Goal: Find specific page/section: Find specific page/section

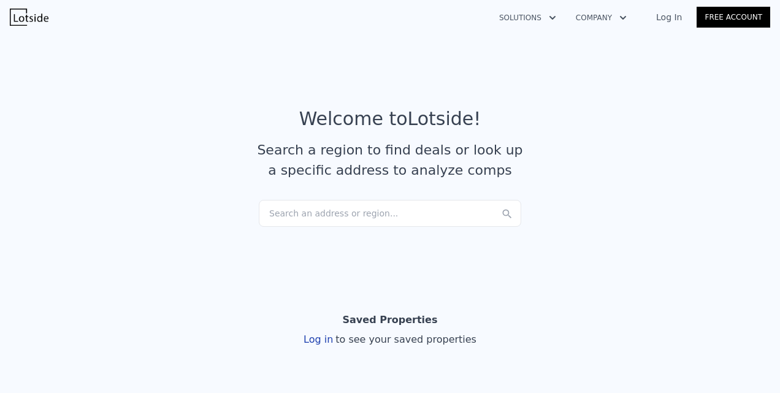
click at [356, 211] on div "Search an address or region..." at bounding box center [390, 213] width 262 height 27
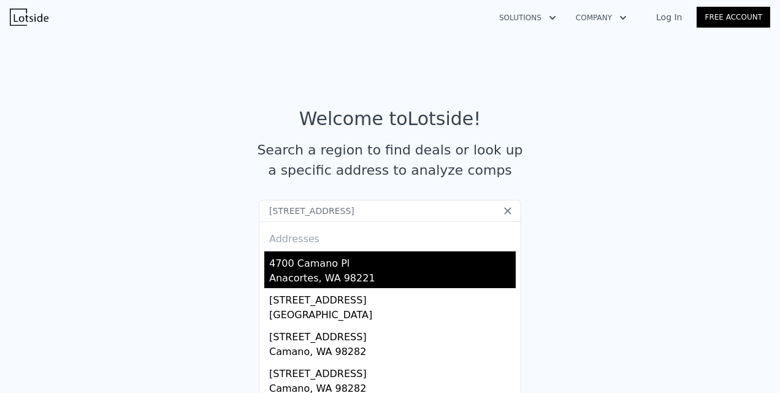
type input "[STREET_ADDRESS]"
click at [303, 264] on div "4700 Camano Pl" at bounding box center [392, 261] width 246 height 20
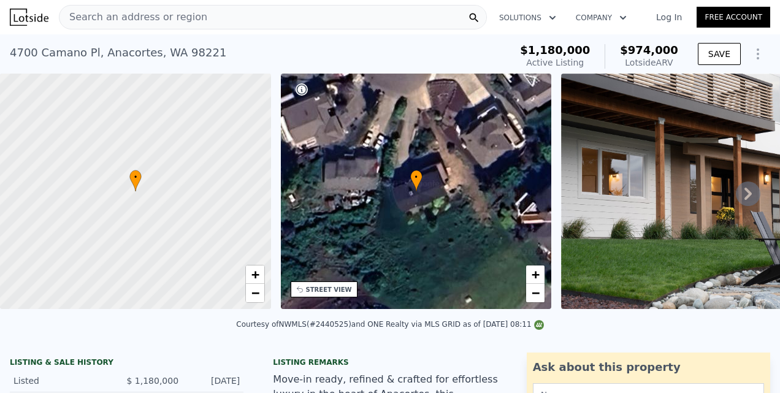
click at [139, 18] on span "Search an address or region" at bounding box center [133, 17] width 148 height 15
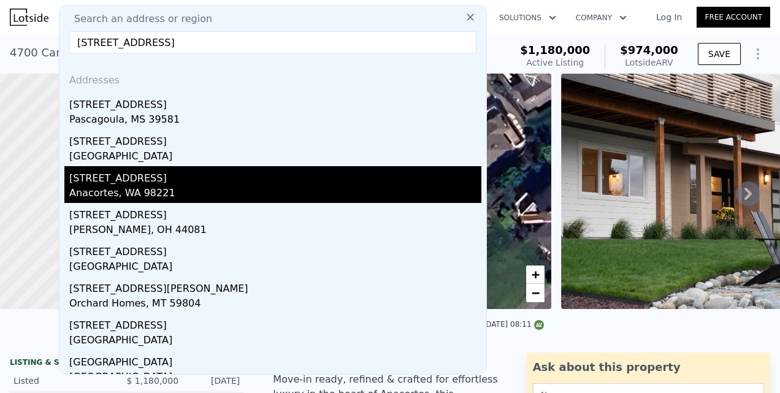
type input "[STREET_ADDRESS]"
click at [104, 178] on div "[STREET_ADDRESS]" at bounding box center [275, 176] width 412 height 20
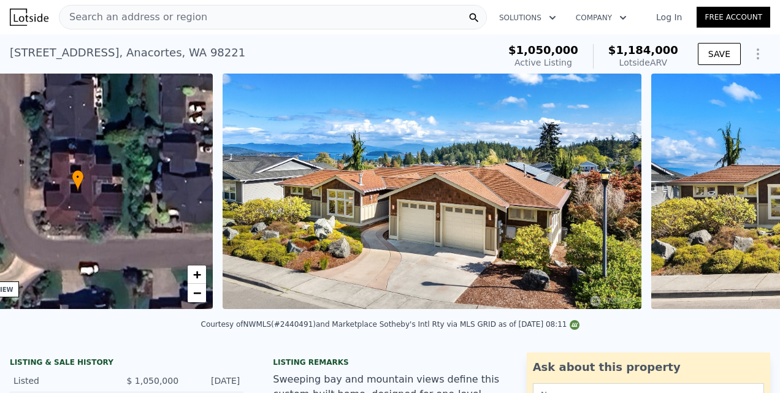
scroll to position [0, 285]
